Goal: Information Seeking & Learning: Learn about a topic

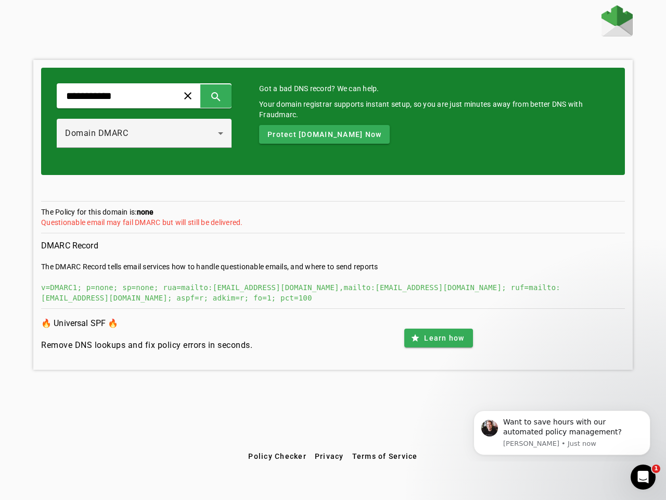
click at [200, 96] on span at bounding box center [187, 95] width 25 height 25
click at [228, 96] on span at bounding box center [216, 95] width 25 height 25
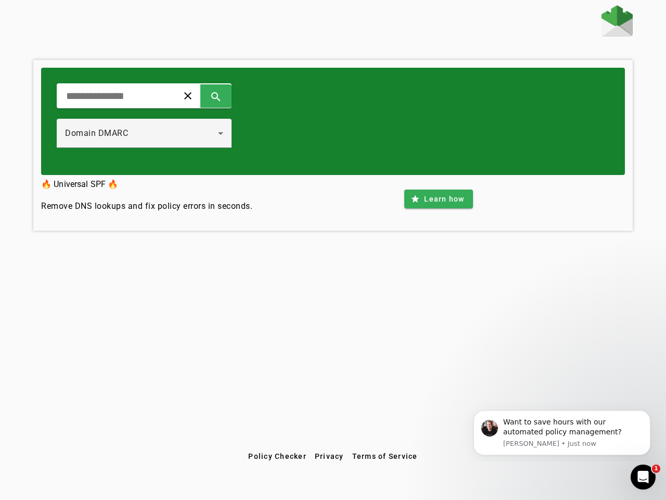
click at [155, 133] on div "Domain DMARC" at bounding box center [141, 133] width 153 height 12
click at [340, 134] on div "clear search Domain DMARC" at bounding box center [333, 121] width 584 height 107
click at [438, 338] on div "clear search Domain DMARC 🔥 Universal SPF 🔥 Remove DNS lookups and fix policy e…" at bounding box center [333, 225] width 666 height 441
click at [277, 456] on span "Policy Checker" at bounding box center [277, 456] width 58 height 8
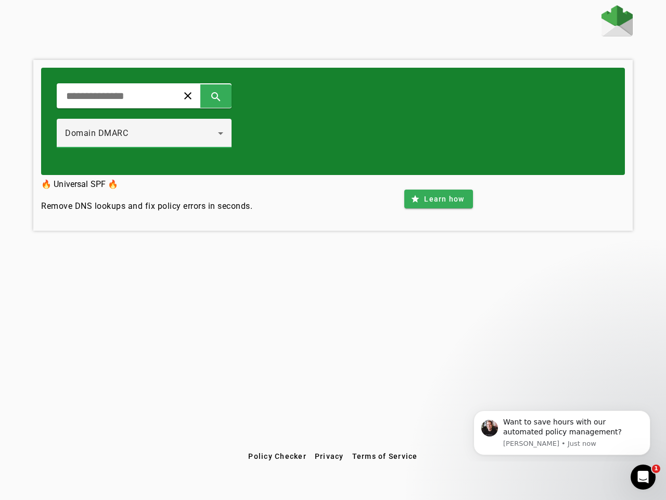
click at [329, 456] on span "Privacy" at bounding box center [329, 456] width 29 height 8
click at [385, 456] on span "Terms of Service" at bounding box center [385, 456] width 66 height 8
click at [562, 433] on div "Want to save hours with our automated policy management?" at bounding box center [572, 427] width 139 height 20
